Goal: Information Seeking & Learning: Learn about a topic

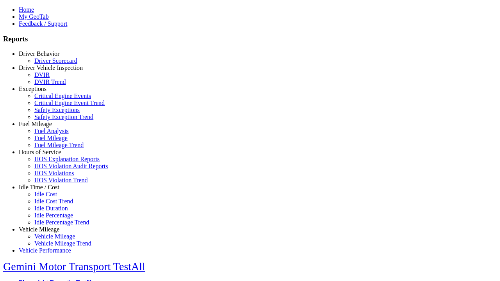
click at [45, 92] on link "Exceptions" at bounding box center [33, 89] width 28 height 7
click at [51, 106] on link "Critical Engine Event Trend" at bounding box center [69, 103] width 70 height 7
select select "**"
type input "*********"
